Goal: Check status: Check status

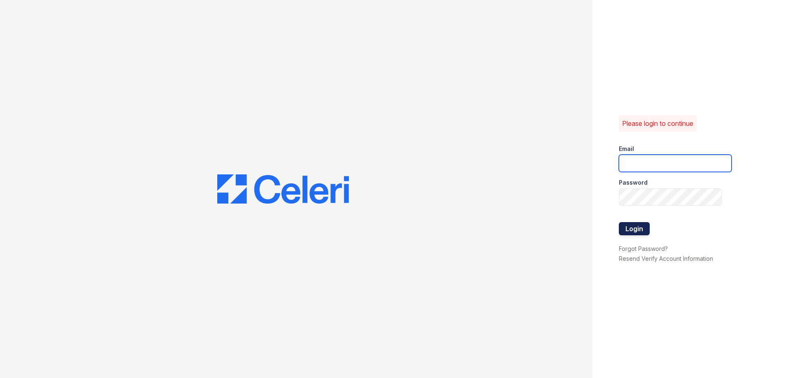
type input "[DOMAIN_NAME][EMAIL_ADDRESS][DOMAIN_NAME]"
click at [638, 226] on button "Login" at bounding box center [634, 228] width 31 height 13
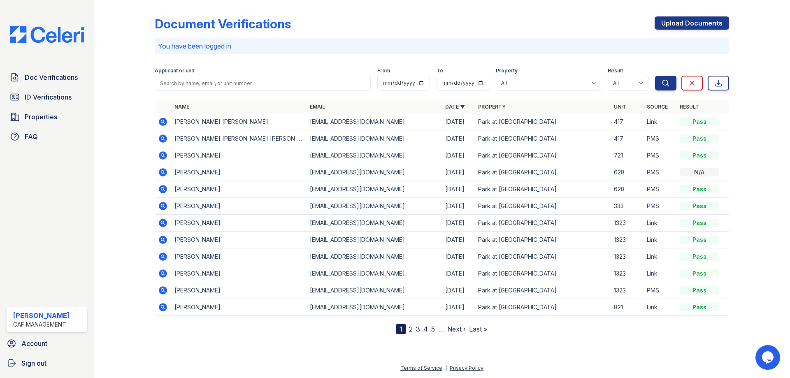
click at [160, 136] on icon at bounding box center [163, 139] width 8 height 8
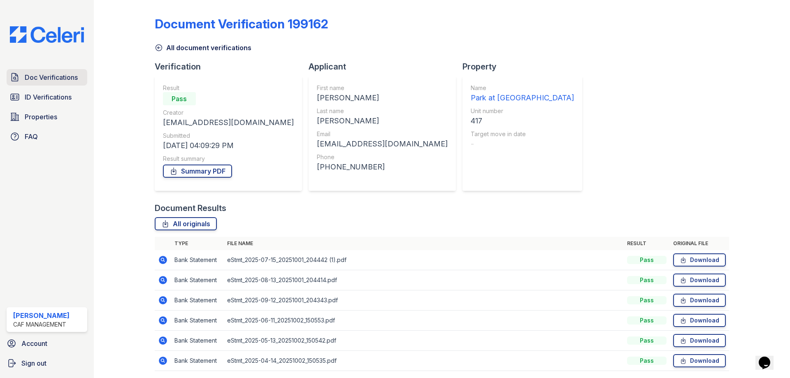
click at [57, 77] on span "Doc Verifications" at bounding box center [51, 77] width 53 height 10
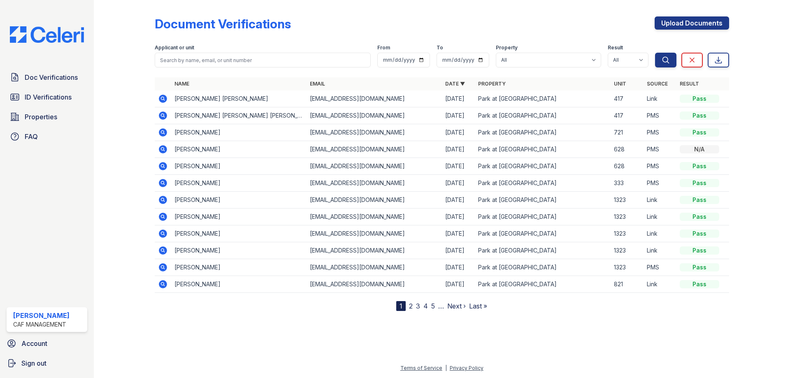
click at [56, 100] on span "ID Verifications" at bounding box center [48, 97] width 47 height 10
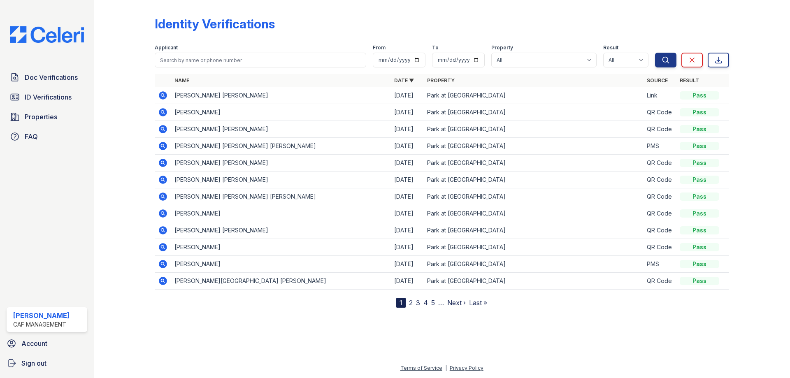
click at [185, 98] on td "MARIA GUADALUPE MIRANDA RAMIREZ" at bounding box center [281, 95] width 220 height 17
click at [183, 131] on td "JYOTHI PRIYA SUREDDI" at bounding box center [281, 129] width 220 height 17
click at [216, 130] on td "JYOTHI PRIYA SUREDDI" at bounding box center [281, 129] width 220 height 17
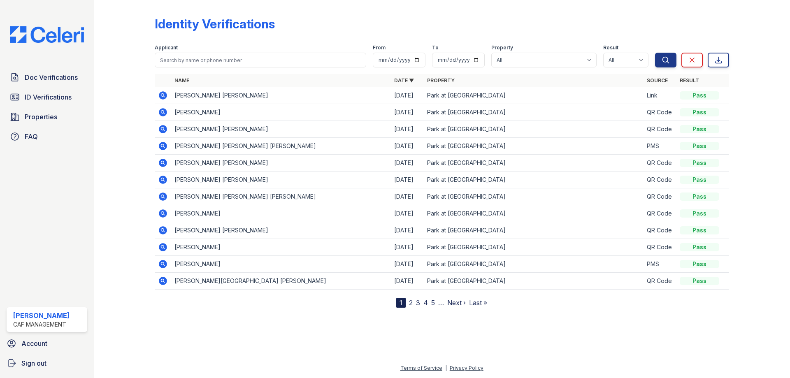
click at [232, 167] on td "JOSELYN VALERIA CALVACHE CERNA" at bounding box center [281, 163] width 220 height 17
click at [257, 161] on td "JOSELYN VALERIA CALVACHE CERNA" at bounding box center [281, 163] width 220 height 17
click at [216, 141] on td "Jonathan Aldair Silva miranda" at bounding box center [281, 146] width 220 height 17
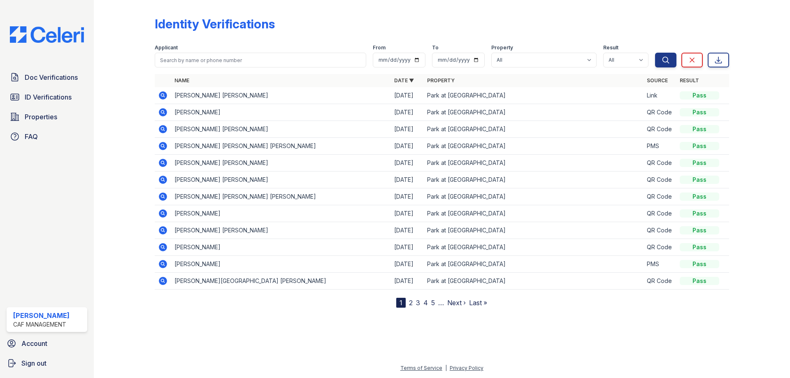
click at [217, 129] on td "JYOTHI PRIYA SUREDDI" at bounding box center [281, 129] width 220 height 17
click at [223, 114] on td "HARSHAVARDHANA CHADARAM" at bounding box center [281, 112] width 220 height 17
